Goal: Information Seeking & Learning: Check status

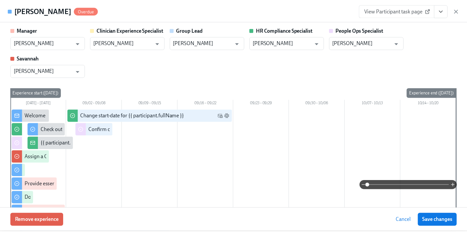
scroll to position [744, 0]
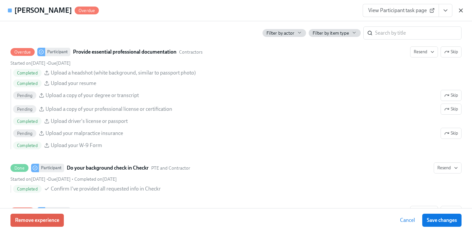
click at [461, 9] on icon "button" at bounding box center [460, 10] width 7 height 7
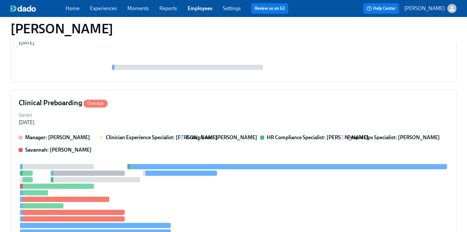
click at [205, 8] on link "Employees" at bounding box center [199, 8] width 25 height 6
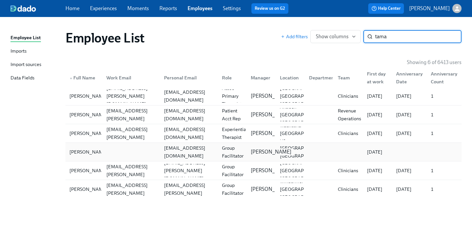
type input "tama"
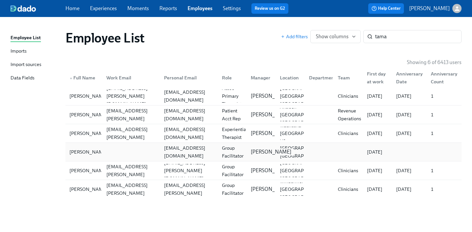
click at [254, 148] on p "Denise Chevalier" at bounding box center [270, 151] width 41 height 7
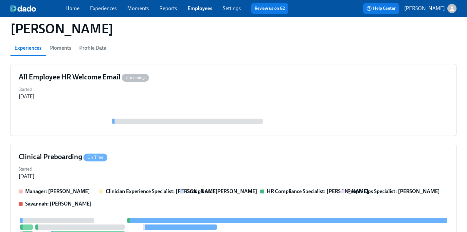
scroll to position [83, 0]
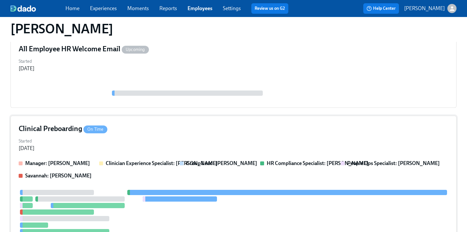
click at [261, 129] on div "Clinical Preboarding On Time" at bounding box center [233, 129] width 429 height 10
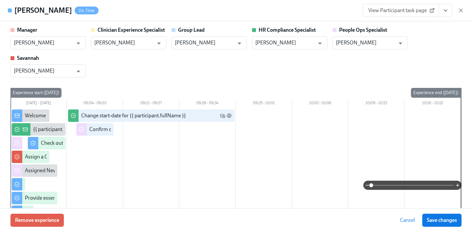
click at [450, 12] on button "View task page" at bounding box center [445, 10] width 14 height 13
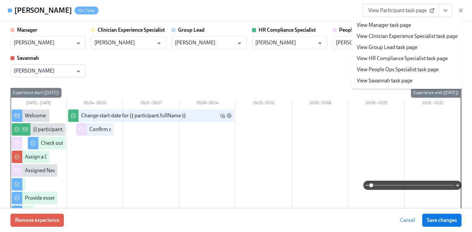
click at [417, 70] on link "View People Ops Specialist task page" at bounding box center [397, 69] width 82 height 7
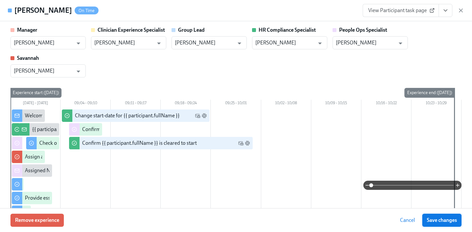
click at [436, 217] on span "Save changes" at bounding box center [441, 220] width 30 height 7
click at [461, 10] on icon "button" at bounding box center [460, 10] width 3 height 3
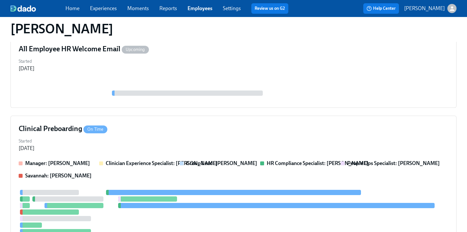
click at [206, 10] on link "Employees" at bounding box center [199, 8] width 25 height 6
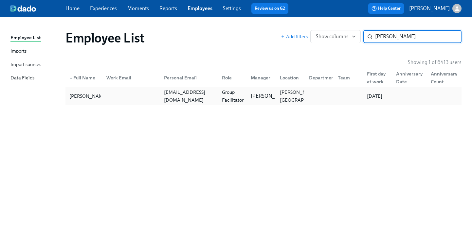
type input "emma phill"
click at [222, 101] on div "Group Facilitator" at bounding box center [232, 96] width 27 height 16
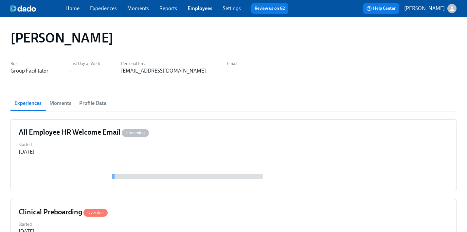
scroll to position [58, 0]
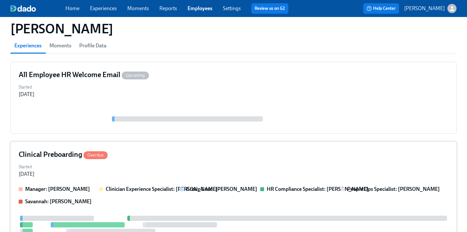
click at [148, 156] on div "Clinical Preboarding Overdue" at bounding box center [233, 155] width 429 height 10
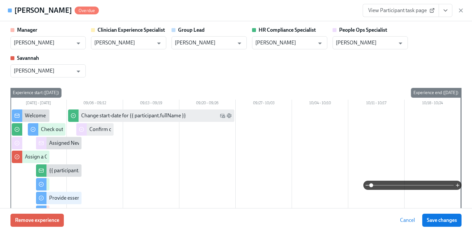
click at [409, 13] on span "View Participant task page" at bounding box center [400, 10] width 65 height 7
click at [459, 9] on icon "button" at bounding box center [460, 10] width 3 height 3
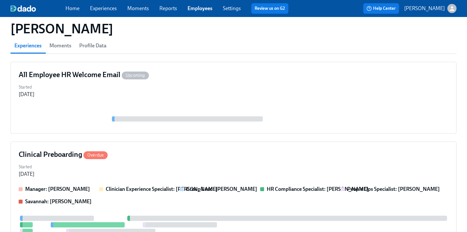
click at [192, 5] on link "Employees" at bounding box center [199, 8] width 25 height 6
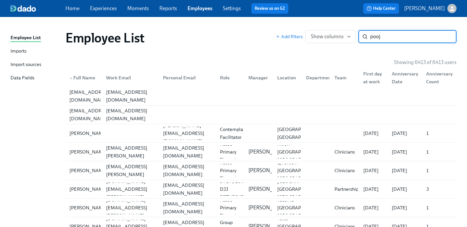
type input "pooj"
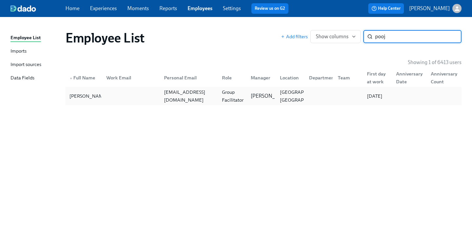
click at [156, 100] on div at bounding box center [130, 96] width 58 height 13
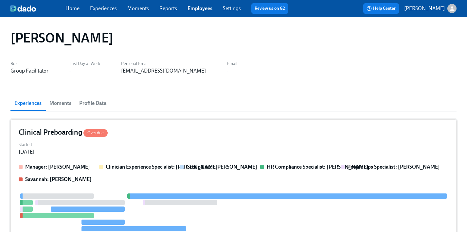
click at [223, 134] on div "Clinical Preboarding Overdue" at bounding box center [233, 133] width 429 height 10
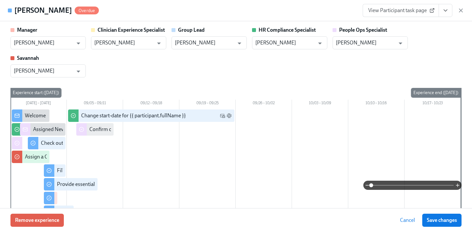
click at [407, 9] on span "View Participant task page" at bounding box center [400, 10] width 65 height 7
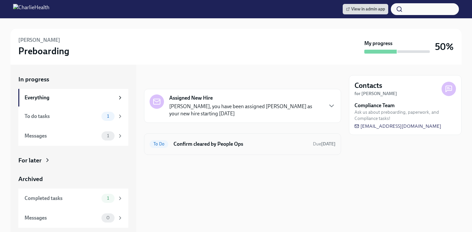
click at [236, 141] on h6 "Confirm cleared by People Ops" at bounding box center [240, 144] width 134 height 7
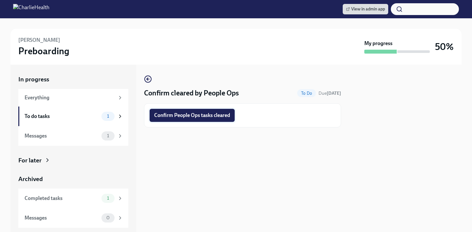
click at [219, 114] on span "Confirm People Ops tasks cleared" at bounding box center [192, 115] width 76 height 7
